Goal: Task Accomplishment & Management: Manage account settings

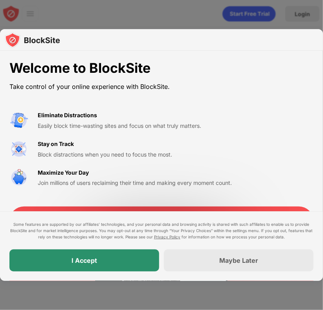
click at [73, 261] on div "I Accept" at bounding box center [85, 260] width 26 height 8
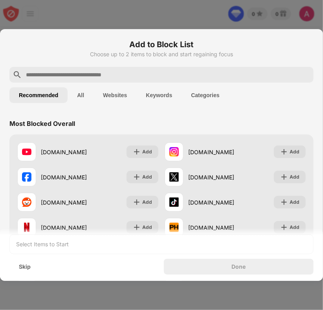
click at [88, 76] on input "text" at bounding box center [167, 74] width 285 height 9
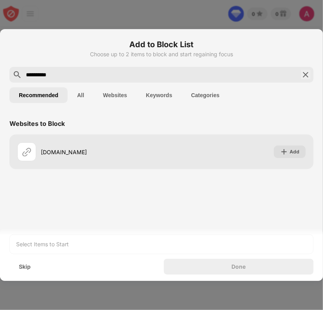
type input "**********"
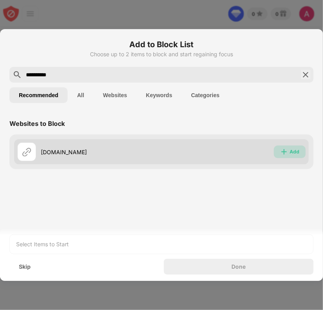
click at [298, 152] on div "Add" at bounding box center [295, 152] width 10 height 8
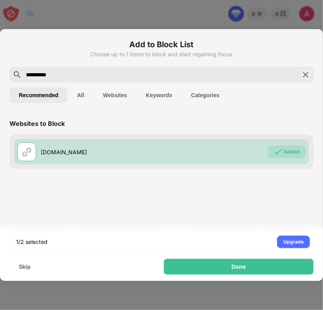
click at [102, 98] on button "Websites" at bounding box center [115, 95] width 43 height 16
click at [196, 94] on button "Categories" at bounding box center [205, 95] width 47 height 16
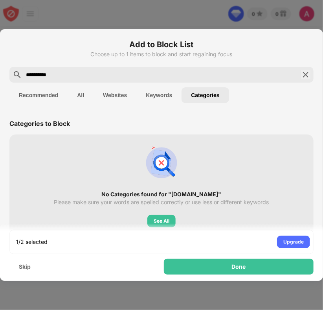
click at [38, 96] on button "Recommended" at bounding box center [38, 95] width 58 height 16
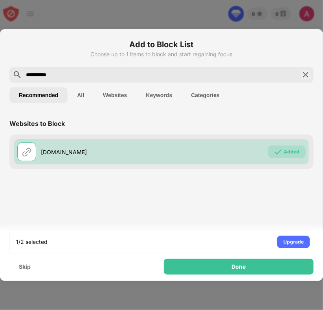
click at [306, 76] on img at bounding box center [305, 74] width 9 height 9
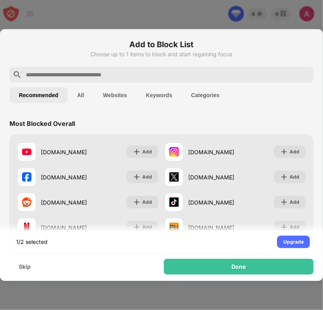
click at [203, 100] on button "Categories" at bounding box center [205, 95] width 47 height 16
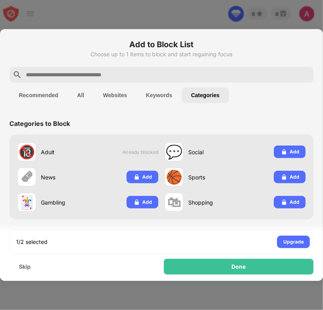
click at [52, 92] on button "Recommended" at bounding box center [38, 95] width 58 height 16
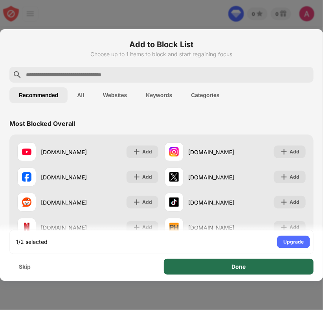
click at [234, 271] on div "Done" at bounding box center [239, 267] width 150 height 16
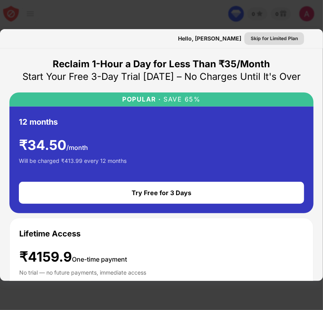
click at [261, 33] on div "Skip for Limited Plan" at bounding box center [275, 38] width 60 height 13
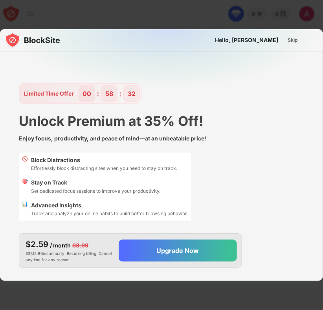
click at [259, 39] on div "Hello, Ajisha" at bounding box center [246, 40] width 63 height 6
click at [300, 41] on div "Skip" at bounding box center [293, 40] width 23 height 13
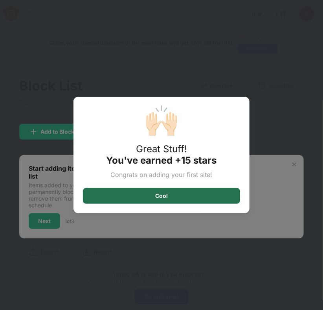
click at [192, 203] on div "Cool" at bounding box center [161, 196] width 157 height 16
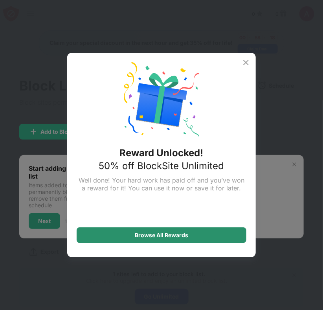
click at [142, 236] on div "Browse All Rewards" at bounding box center [161, 235] width 53 height 6
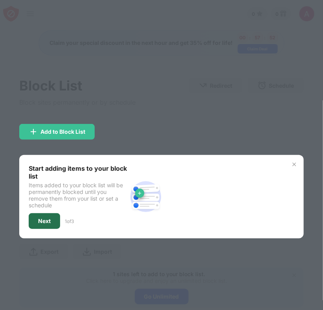
click at [49, 221] on div "Next" at bounding box center [44, 221] width 13 height 6
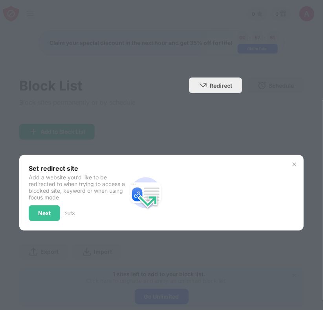
click at [189, 105] on div at bounding box center [161, 155] width 323 height 310
click at [43, 212] on div "Next" at bounding box center [44, 213] width 13 height 6
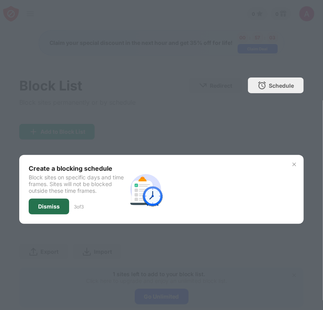
click at [50, 203] on div "Dismiss" at bounding box center [49, 206] width 22 height 6
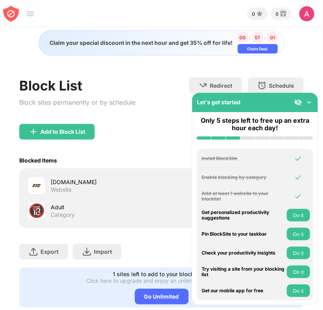
click at [291, 210] on button "Do it" at bounding box center [298, 215] width 23 height 13
